Goal: Task Accomplishment & Management: Use online tool/utility

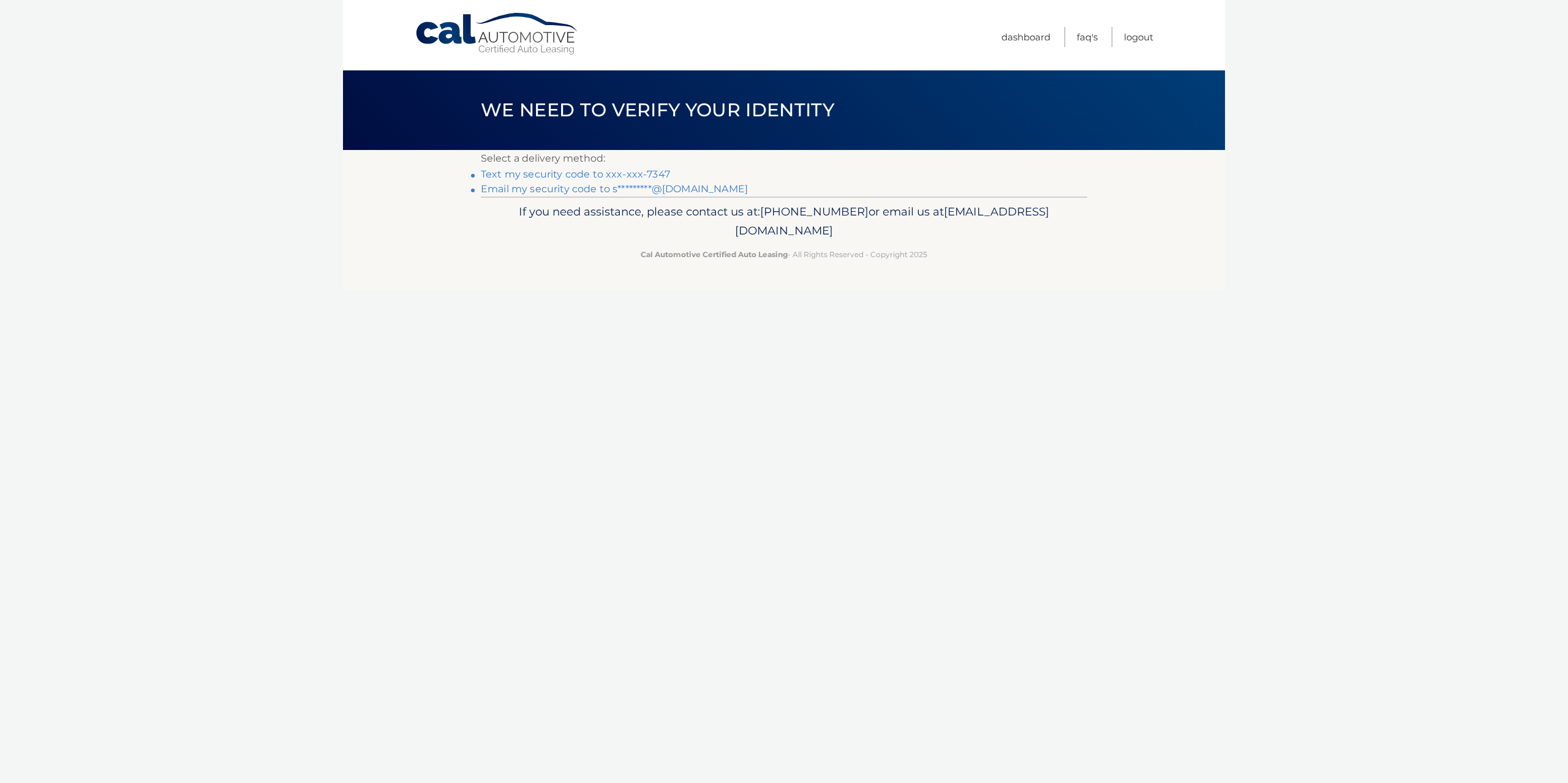
click at [649, 185] on link "Email my security code to s*********@[DOMAIN_NAME]" at bounding box center [614, 188] width 267 height 11
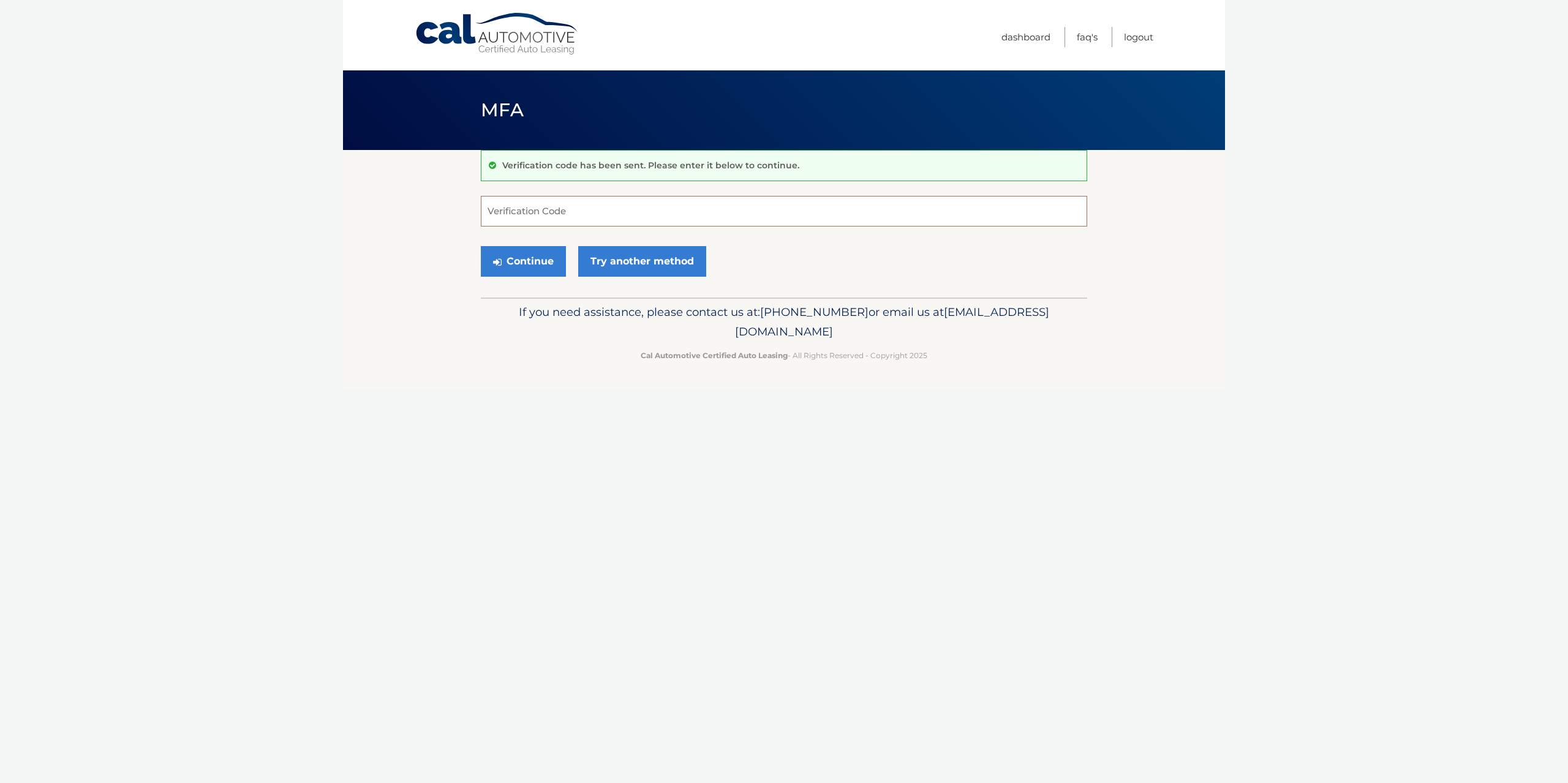
click at [613, 215] on input "Verification Code" at bounding box center [784, 211] width 606 height 31
type input "719329"
click at [481, 246] on button "Continue" at bounding box center [524, 262] width 85 height 31
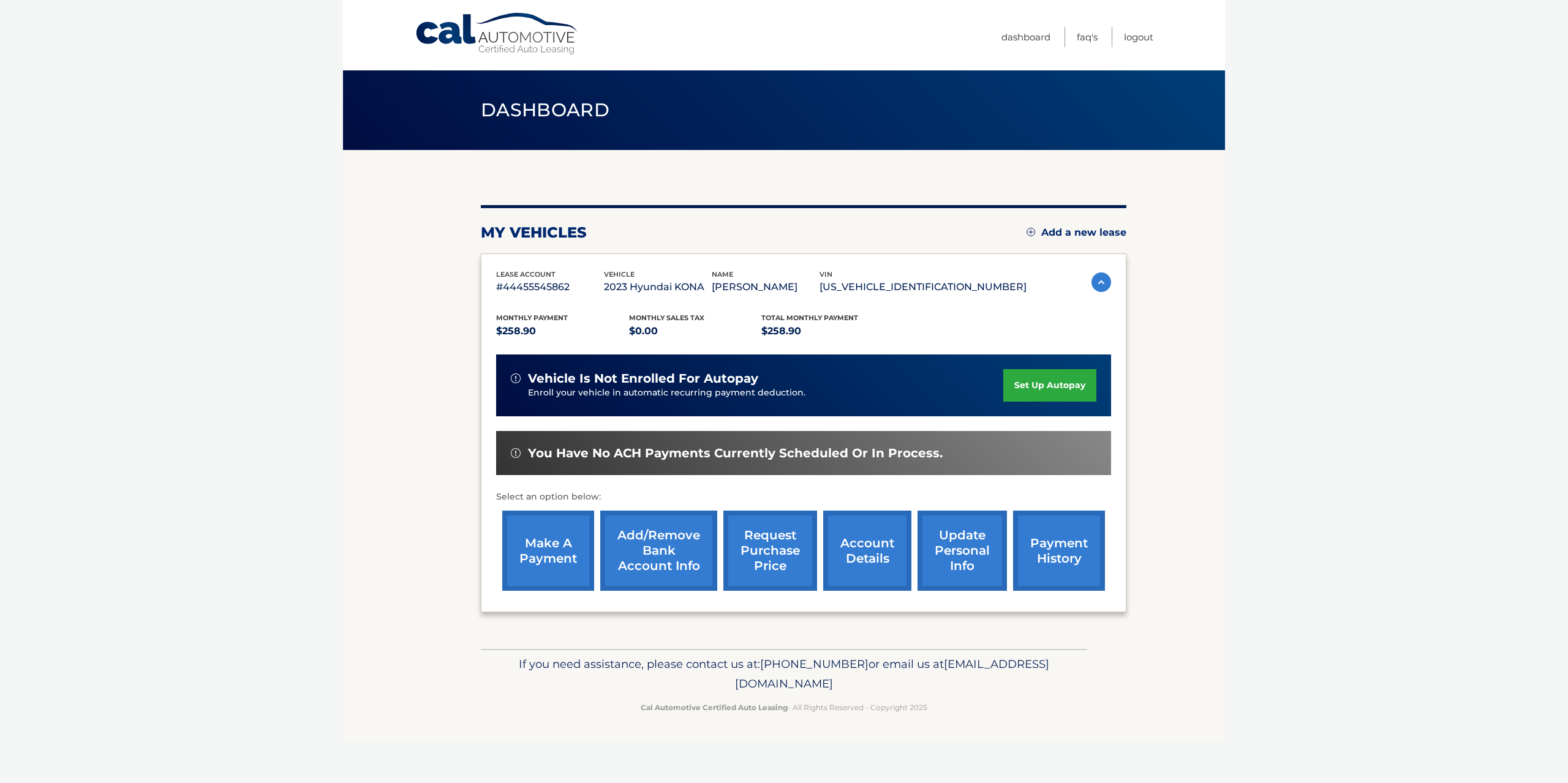
click at [558, 589] on link "make a payment" at bounding box center [548, 551] width 92 height 80
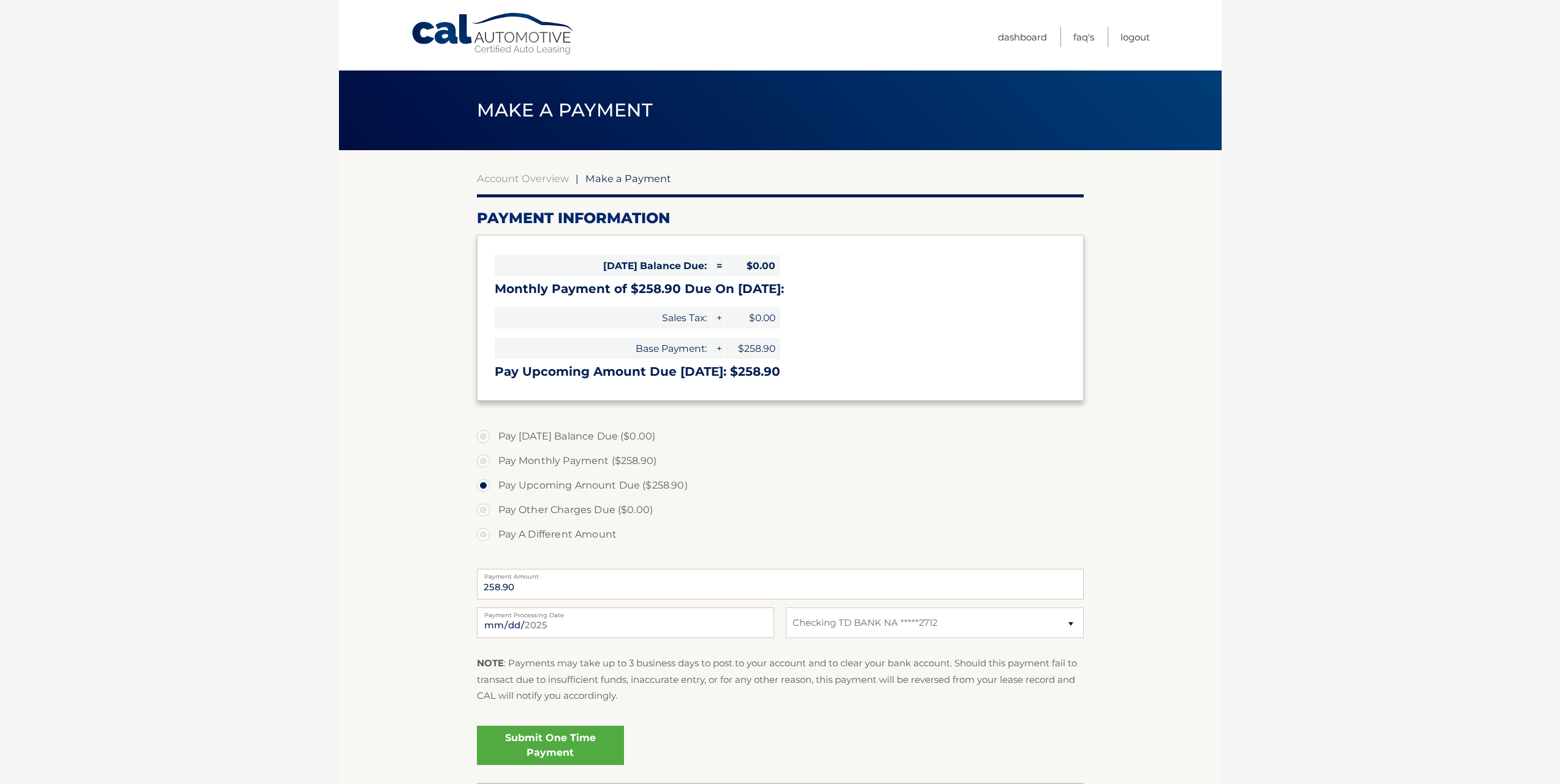
select select "ZDYxYTQ4YjEtZmZmZC00YTcyLWEzMWQtNmRjY2U5ZDNlMDYy"
click at [541, 749] on link "Submit One Time Payment" at bounding box center [550, 745] width 147 height 39
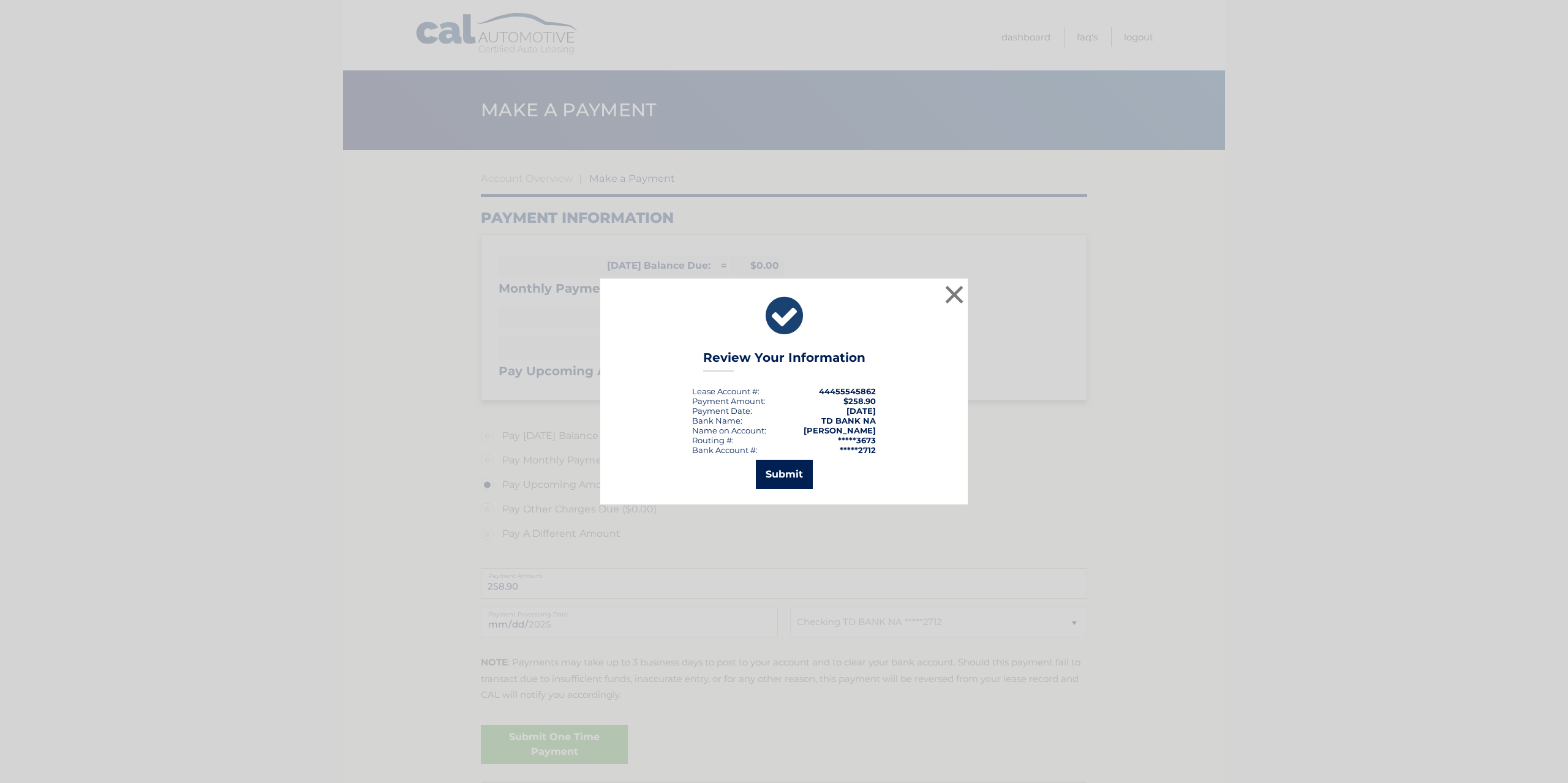
click at [776, 477] on button "Submit" at bounding box center [785, 474] width 57 height 29
